Goal: Information Seeking & Learning: Check status

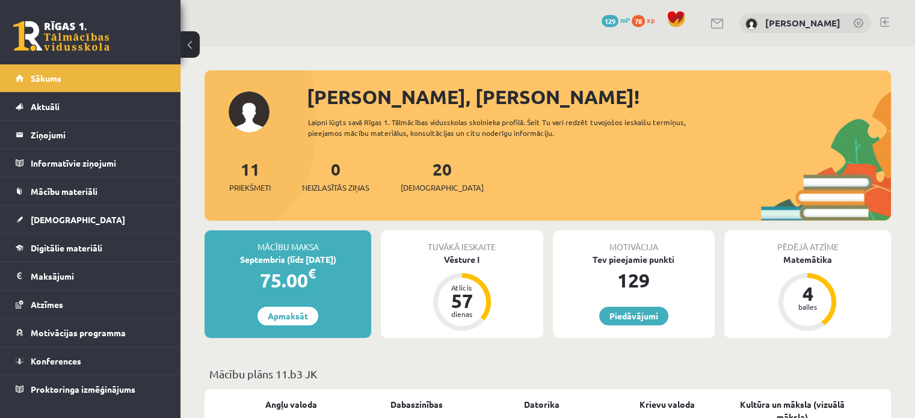
click at [324, 177] on div "0 Neizlasītās ziņas" at bounding box center [335, 174] width 67 height 37
click at [338, 186] on span "Neizlasītās ziņas" at bounding box center [335, 188] width 67 height 12
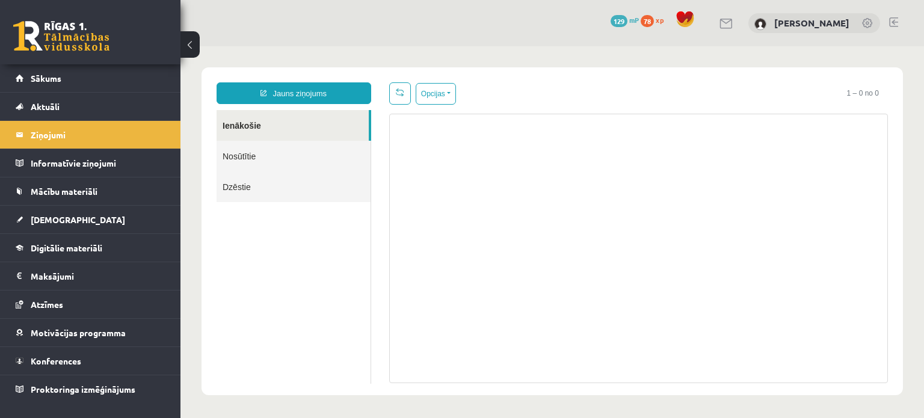
click at [305, 160] on link "Nosūtītie" at bounding box center [294, 156] width 154 height 31
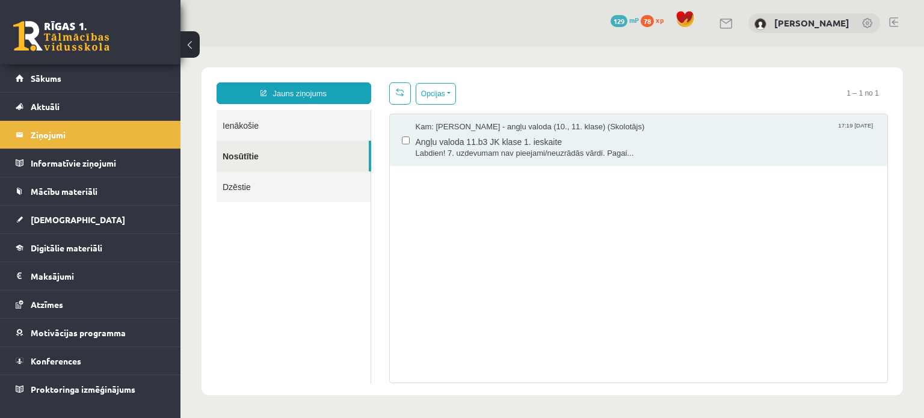
click at [280, 143] on link "Nosūtītie" at bounding box center [293, 156] width 152 height 31
click at [274, 137] on link "Ienākošie" at bounding box center [294, 125] width 154 height 31
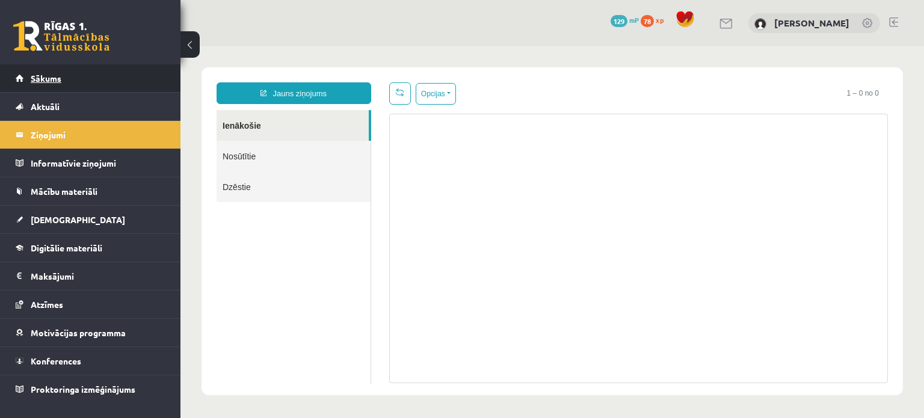
click at [48, 83] on link "Sākums" at bounding box center [91, 78] width 150 height 28
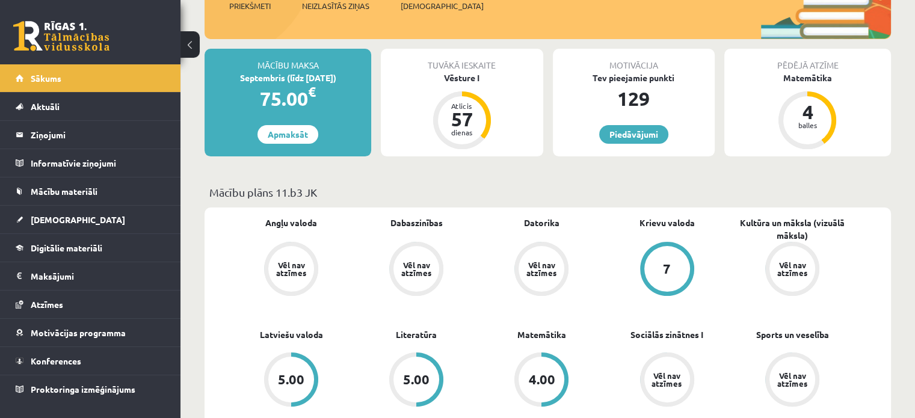
scroll to position [180, 0]
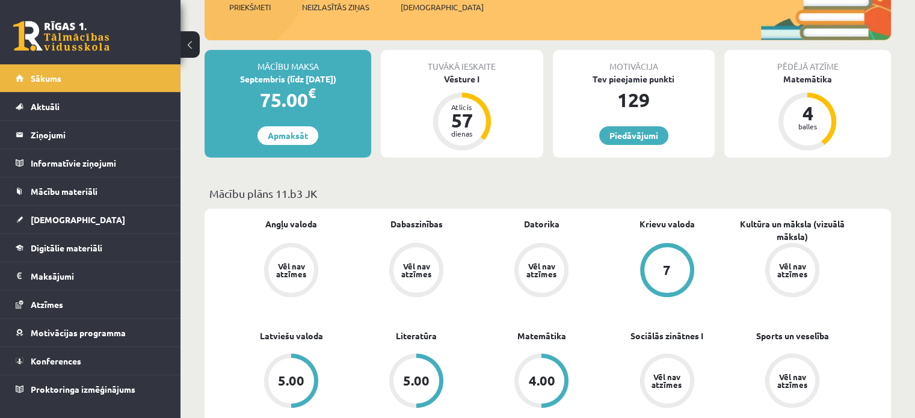
click at [445, 68] on div "Tuvākā ieskaite" at bounding box center [462, 61] width 162 height 23
click at [460, 78] on div "Vēsture I" at bounding box center [462, 79] width 162 height 13
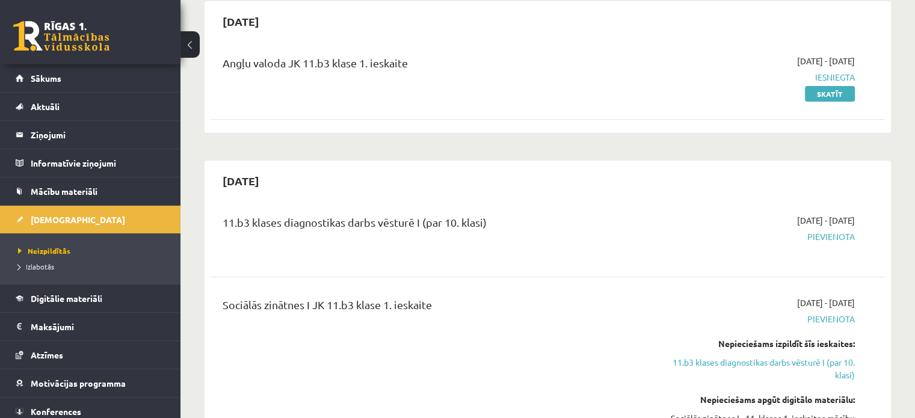
scroll to position [120, 0]
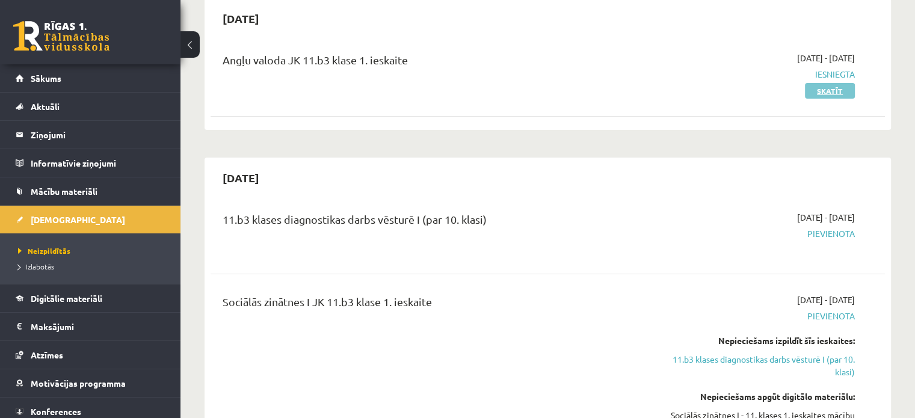
click at [834, 90] on link "Skatīt" at bounding box center [830, 91] width 50 height 16
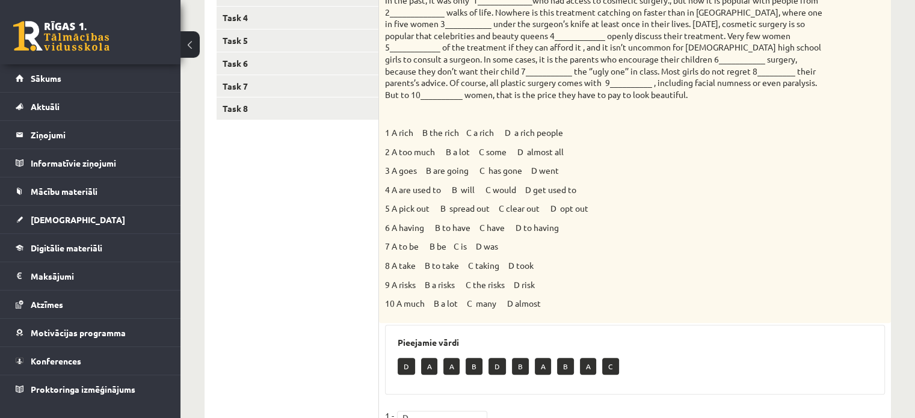
scroll to position [421, 0]
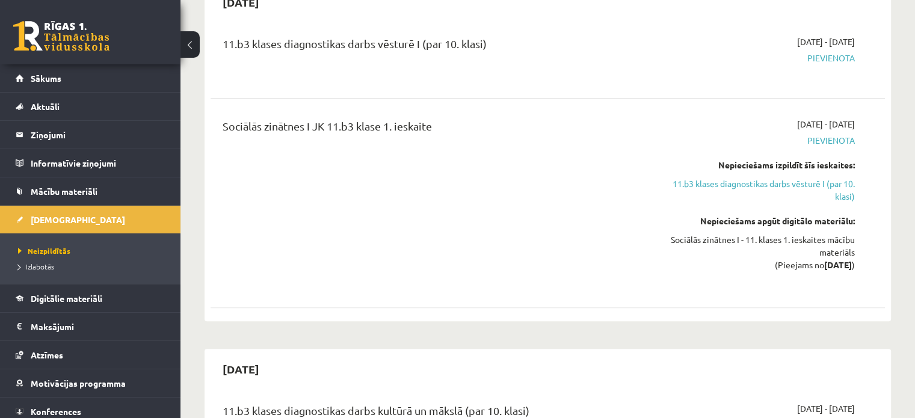
scroll to position [541, 0]
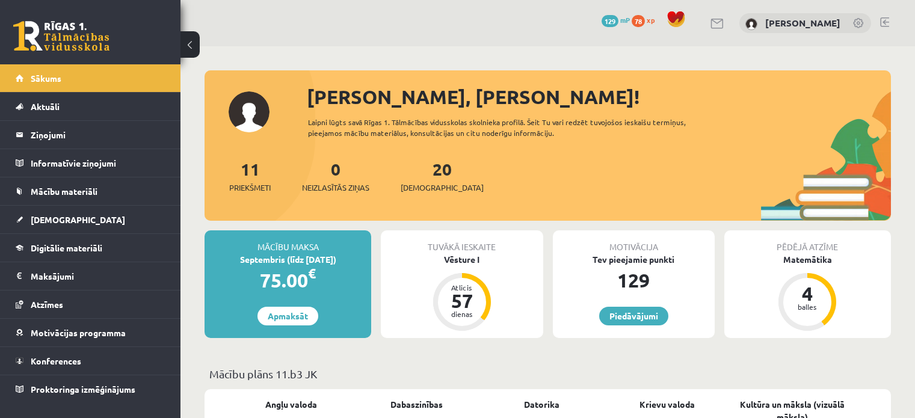
scroll to position [180, 0]
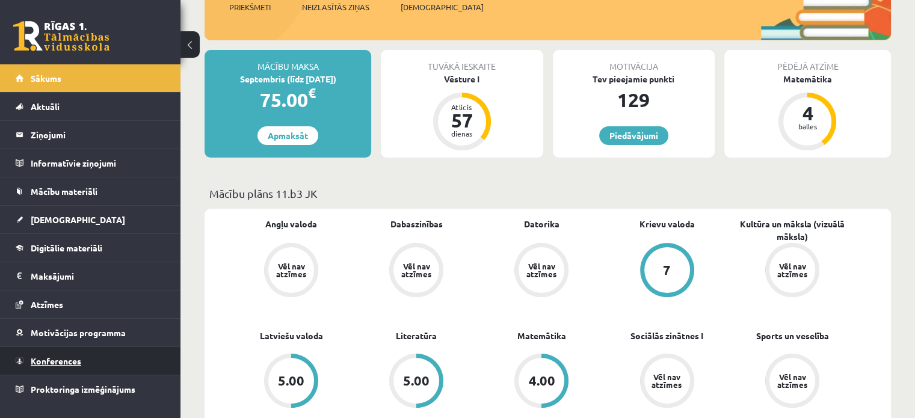
click at [77, 360] on span "Konferences" at bounding box center [56, 361] width 51 height 11
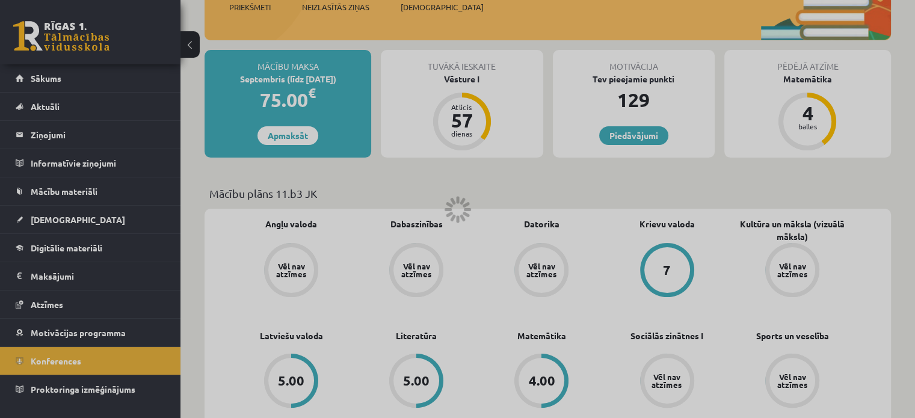
scroll to position [156, 0]
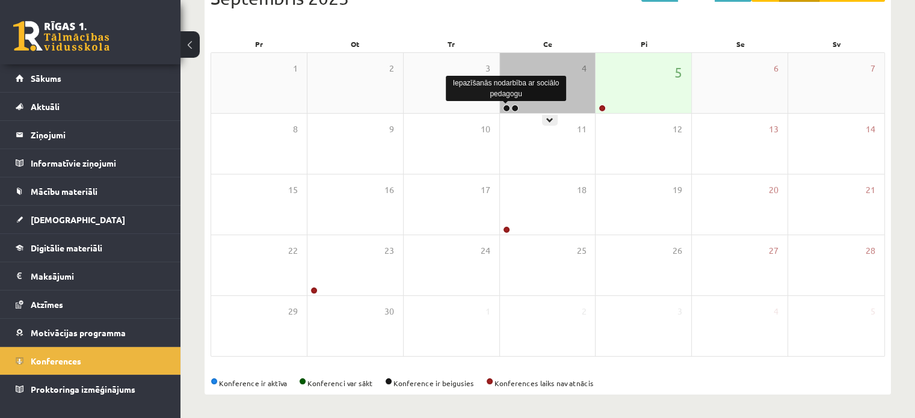
click at [503, 106] on link at bounding box center [506, 108] width 7 height 7
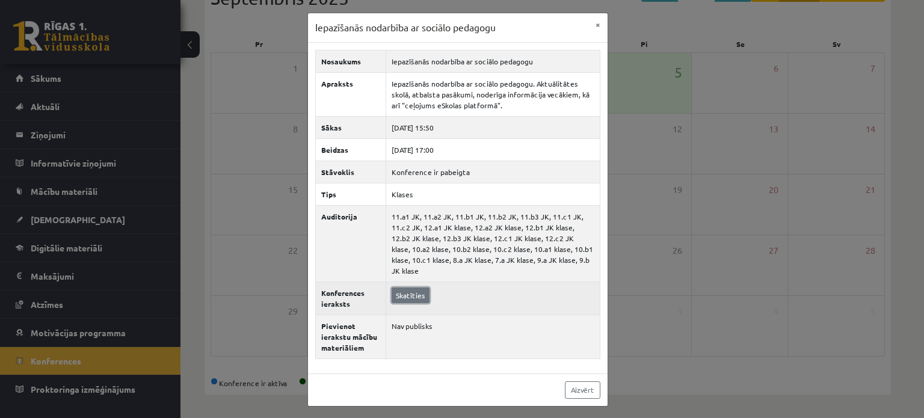
click at [414, 288] on link "Skatīties" at bounding box center [411, 296] width 38 height 16
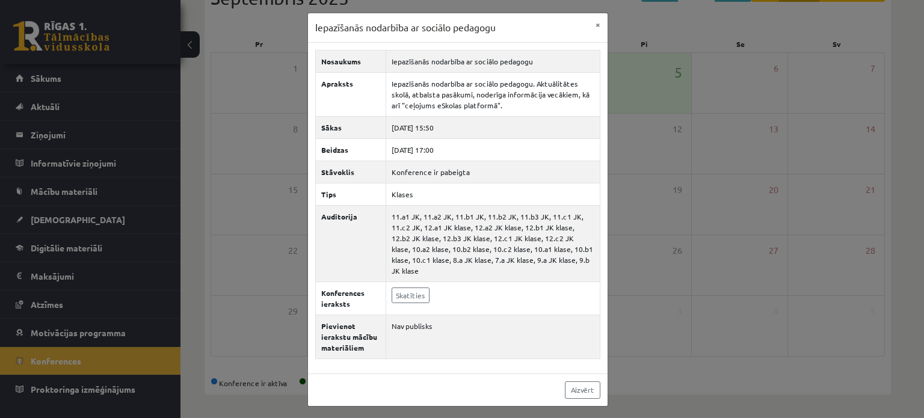
click at [283, 161] on div "Iepazīšanās nodarbība ar sociālo pedagogu × Nosaukums Iepazīšanās nodarbība ar …" at bounding box center [462, 209] width 924 height 418
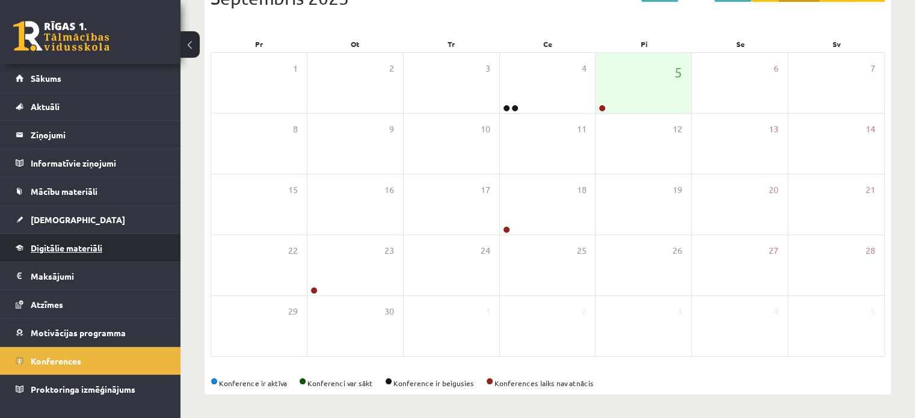
click at [69, 249] on span "Digitālie materiāli" at bounding box center [67, 247] width 72 height 11
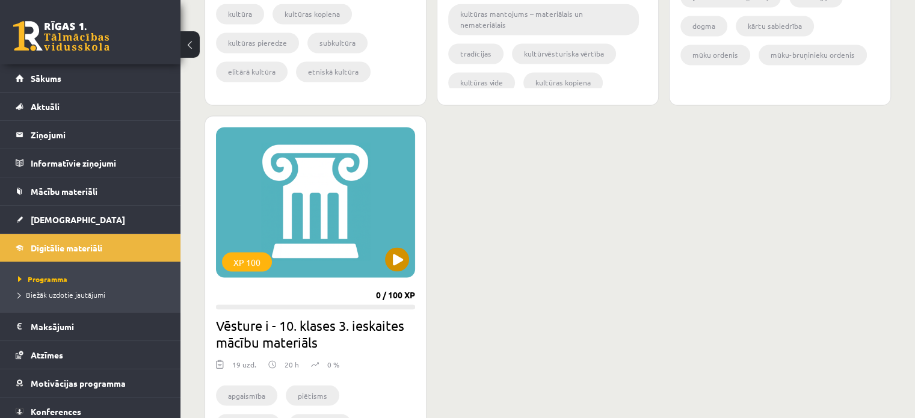
scroll to position [2261, 0]
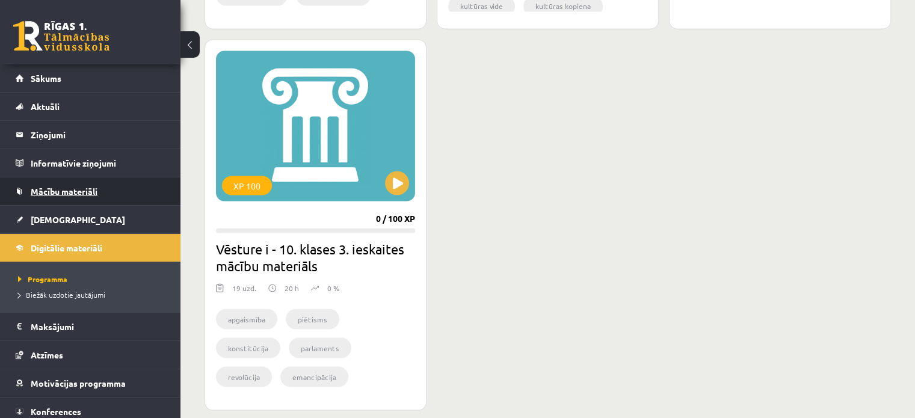
click at [72, 195] on span "Mācību materiāli" at bounding box center [64, 191] width 67 height 11
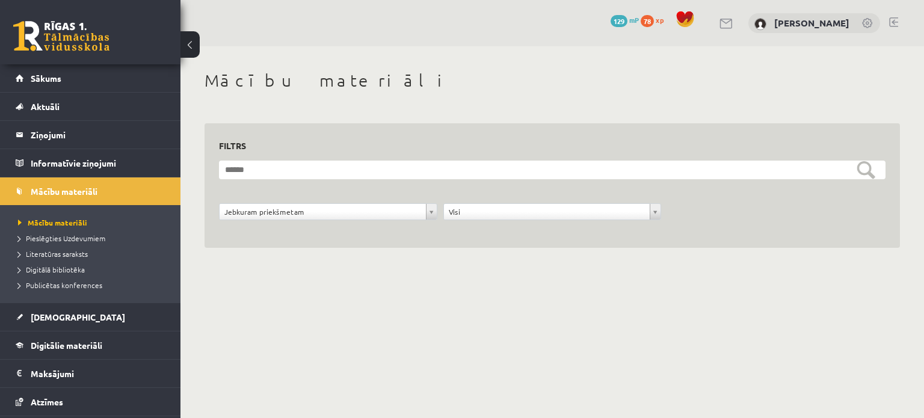
click at [65, 34] on link at bounding box center [61, 36] width 96 height 30
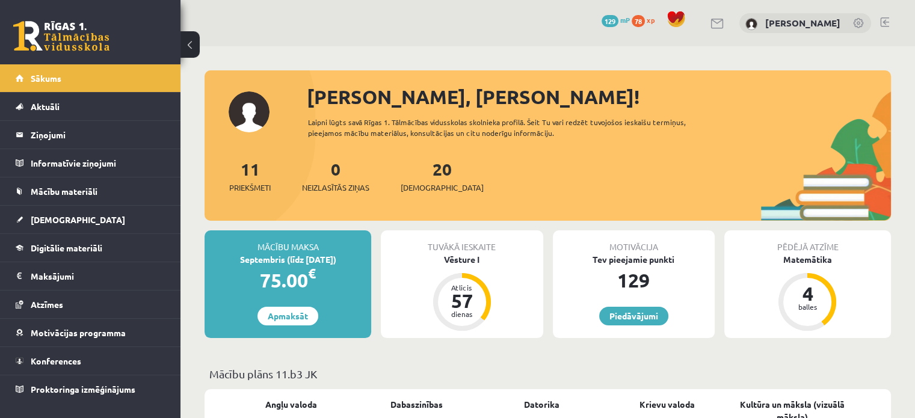
click at [478, 242] on div "Tuvākā ieskaite" at bounding box center [462, 241] width 162 height 23
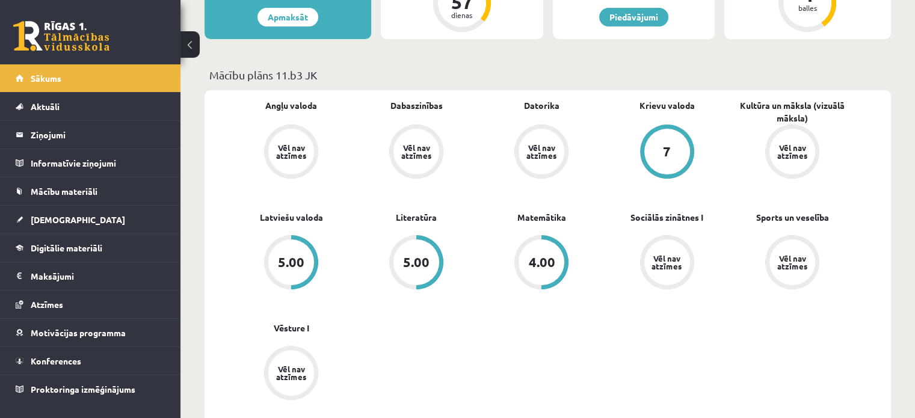
scroll to position [301, 0]
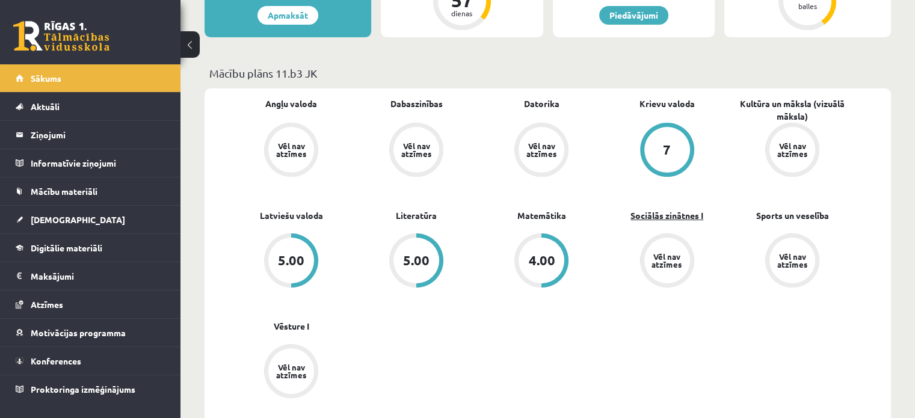
click at [643, 216] on link "Sociālās zinātnes I" at bounding box center [666, 215] width 73 height 13
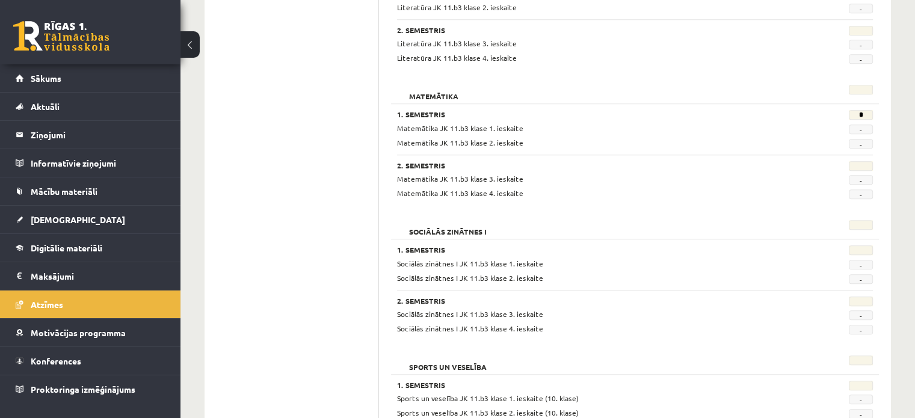
scroll to position [1083, 0]
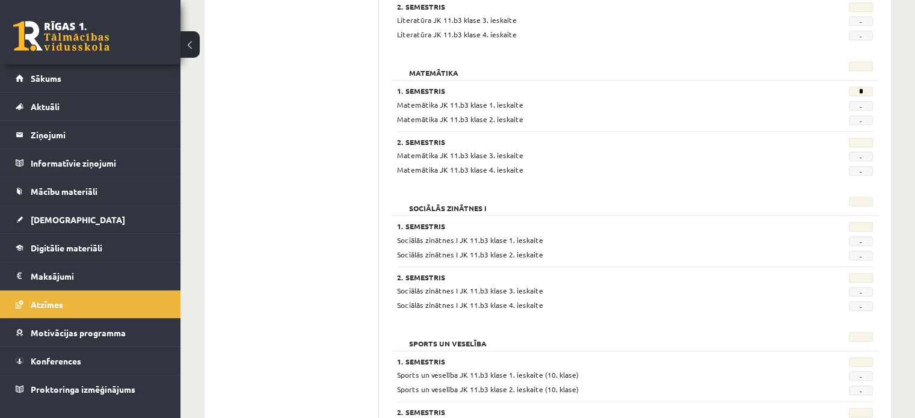
click at [84, 39] on link at bounding box center [61, 36] width 96 height 30
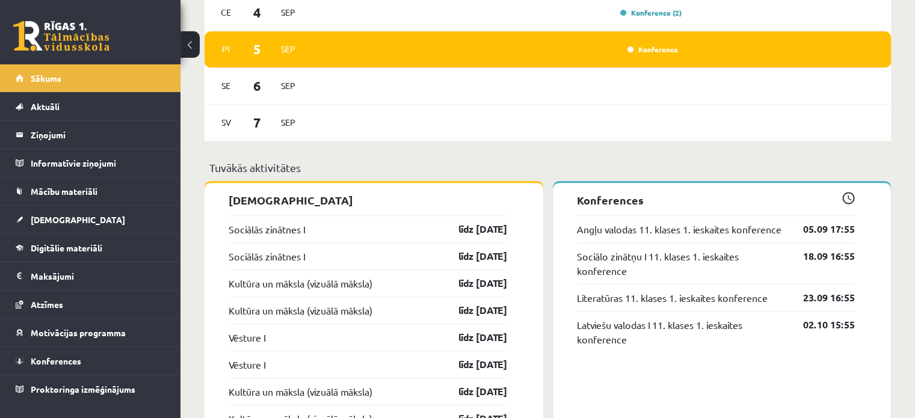
scroll to position [962, 0]
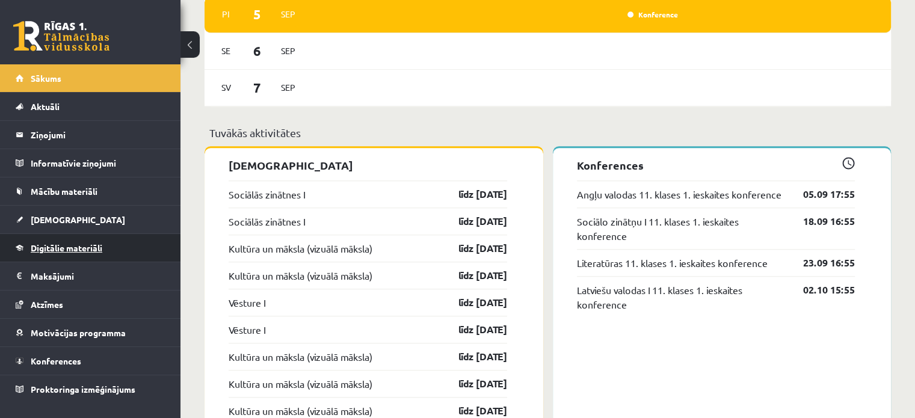
click at [101, 243] on span "Digitālie materiāli" at bounding box center [67, 247] width 72 height 11
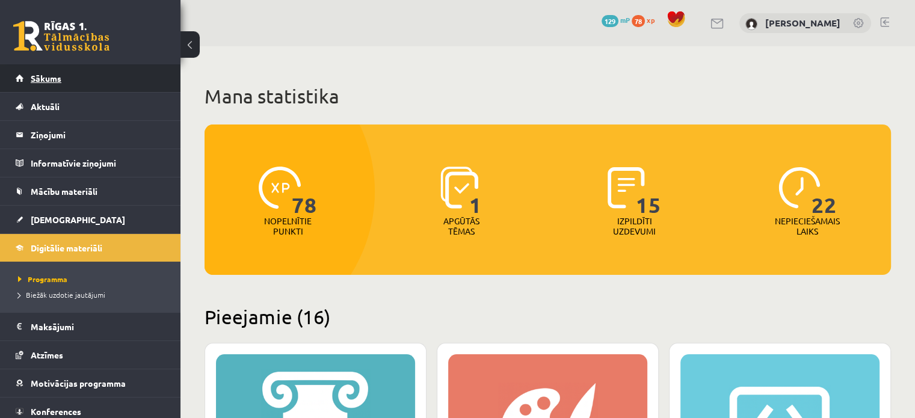
click at [88, 89] on link "Sākums" at bounding box center [91, 78] width 150 height 28
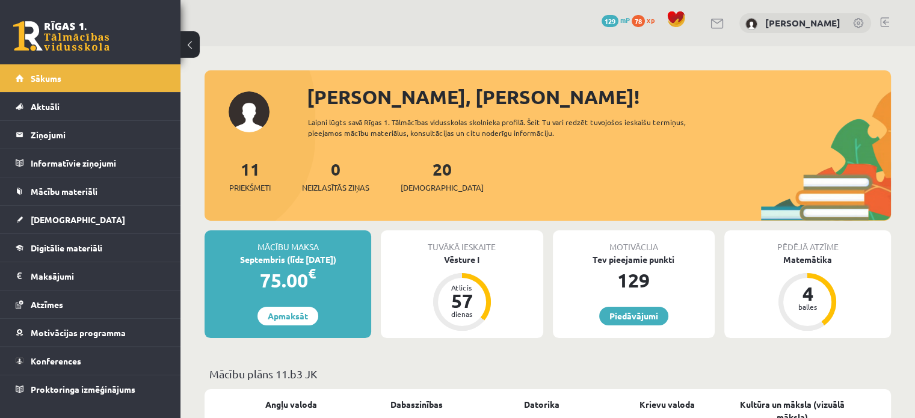
click at [751, 18] on div "0 Dāvanas 129 mP 78 xp [PERSON_NAME]" at bounding box center [547, 23] width 734 height 46
click at [725, 22] on link at bounding box center [717, 24] width 14 height 10
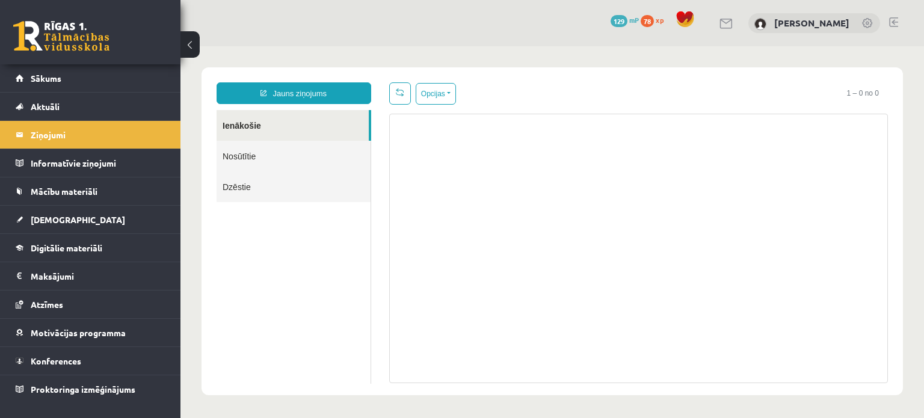
click at [286, 150] on link "Nosūtītie" at bounding box center [294, 156] width 154 height 31
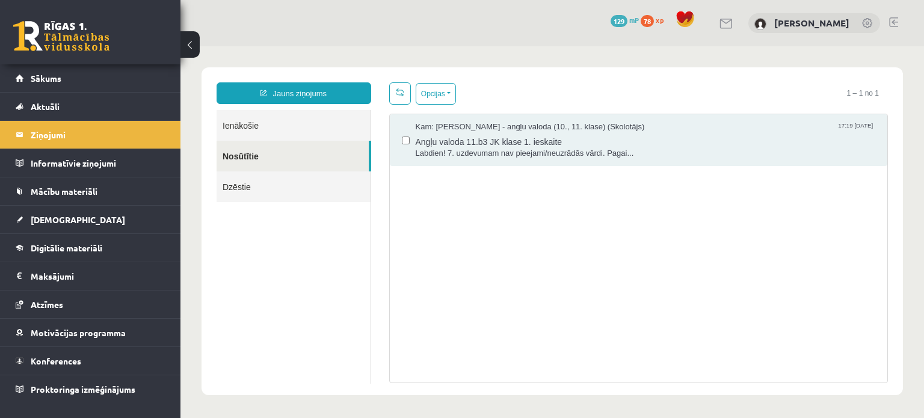
click at [72, 36] on link at bounding box center [61, 36] width 96 height 30
